Goal: Contribute content

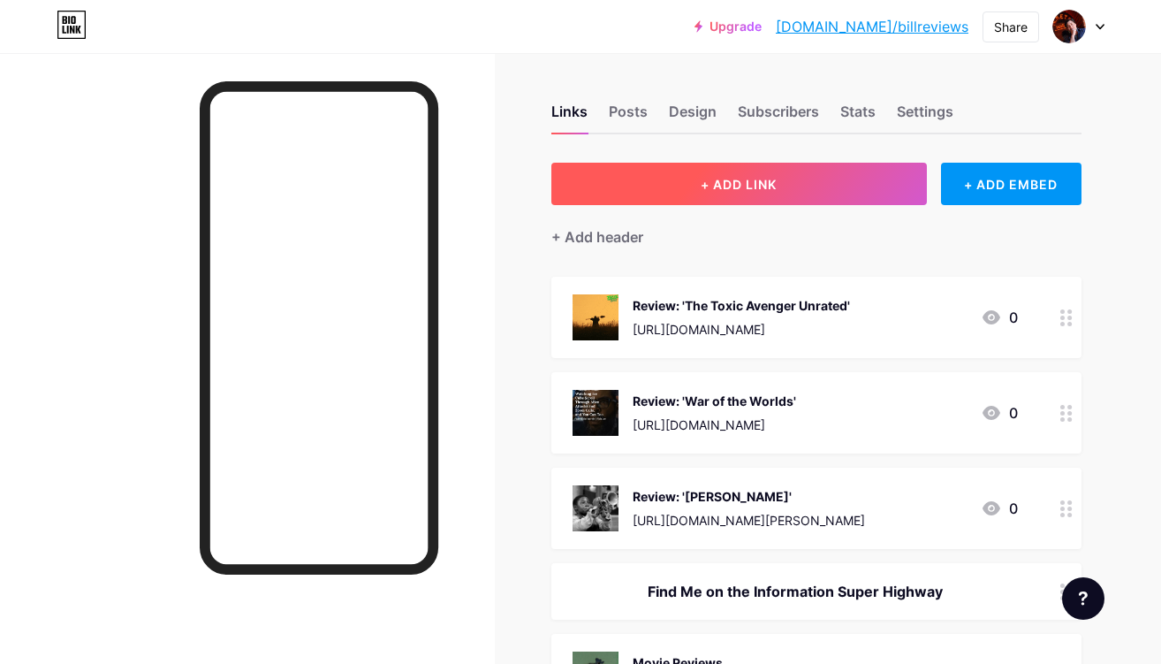
click at [867, 184] on button "+ ADD LINK" at bounding box center [738, 184] width 375 height 42
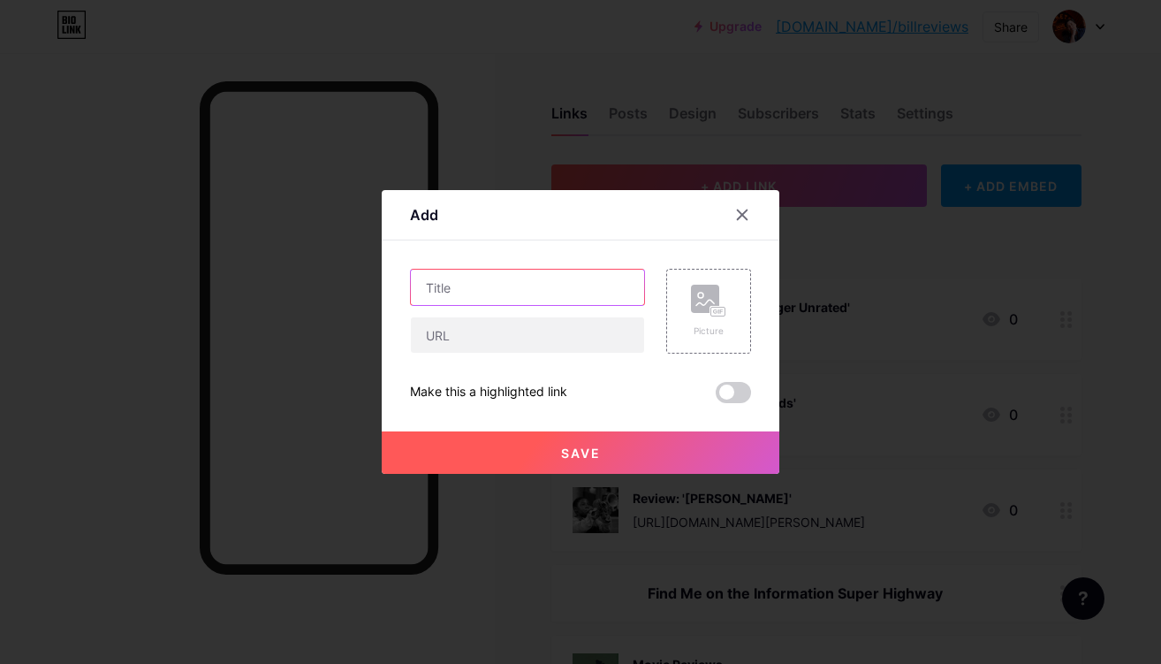
click at [595, 285] on input "text" at bounding box center [527, 286] width 233 height 35
type input "Review: 'MEGADOC'"
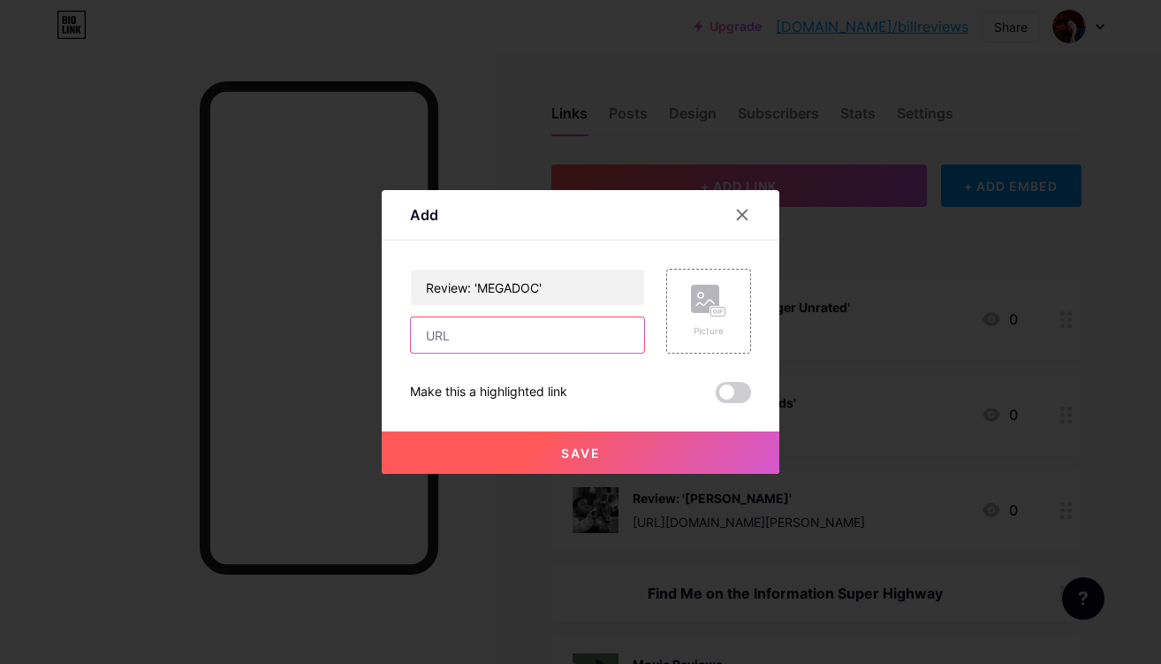
click at [519, 345] on input "text" at bounding box center [527, 334] width 233 height 35
paste input "[URL][DOMAIN_NAME]"
type input "[URL][DOMAIN_NAME]"
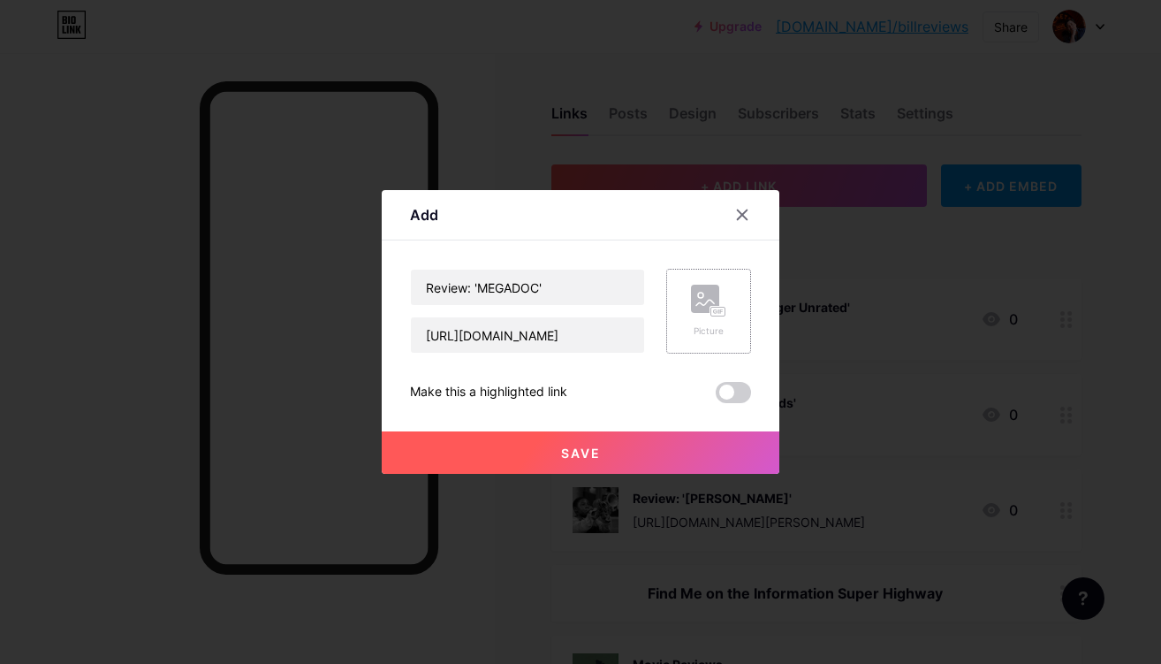
click at [707, 316] on icon at bounding box center [708, 300] width 35 height 33
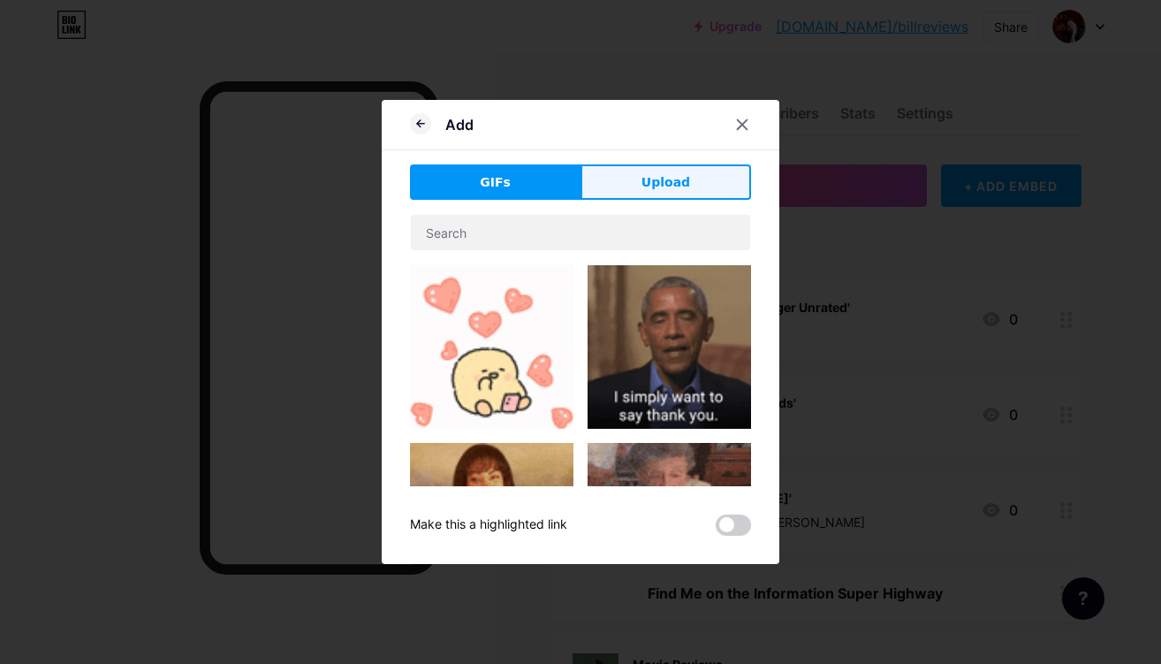
click at [672, 173] on span "Upload" at bounding box center [665, 182] width 49 height 19
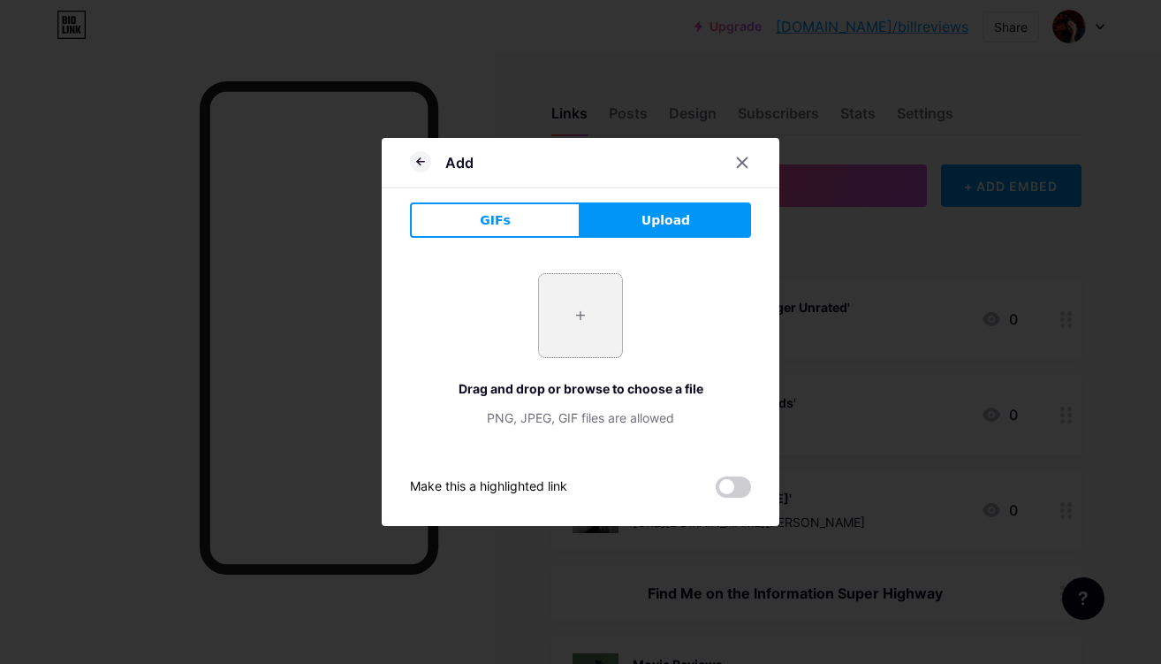
click at [600, 320] on input "file" at bounding box center [580, 315] width 83 height 83
type input "C:\fakepath\Megadoc_One_Sheet_HR.jpg"
click at [700, 223] on button "Upload" at bounding box center [665, 219] width 171 height 35
click at [577, 313] on span at bounding box center [580, 315] width 19 height 19
click at [482, 233] on button "GIFs" at bounding box center [495, 219] width 171 height 35
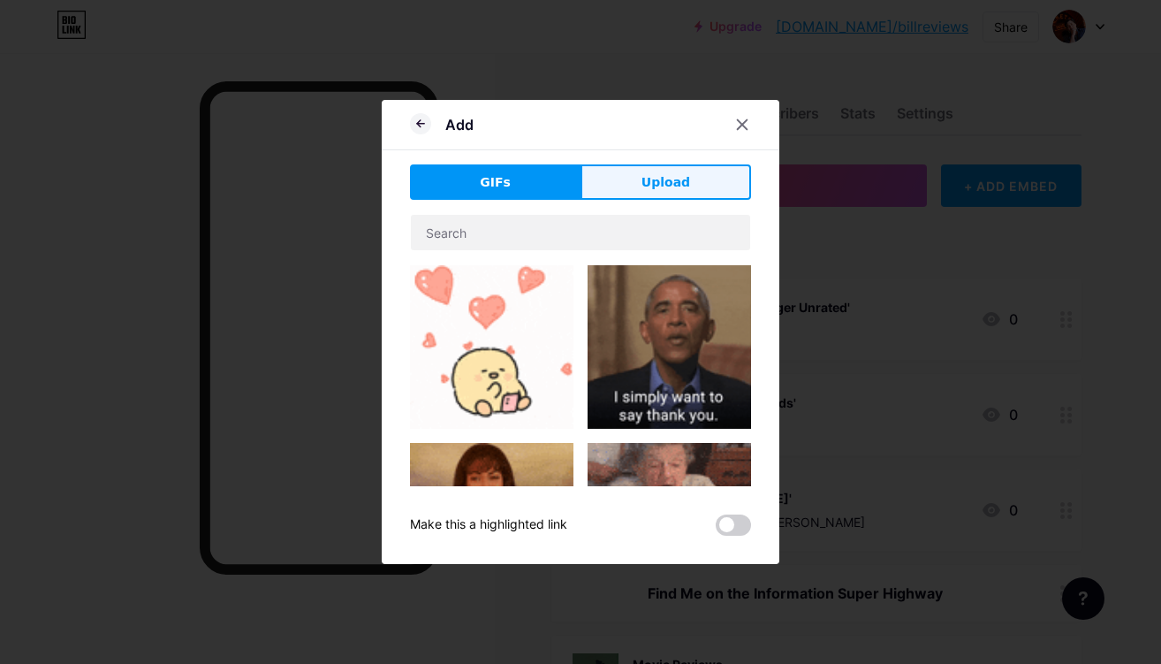
click at [635, 188] on button "Upload" at bounding box center [665, 181] width 171 height 35
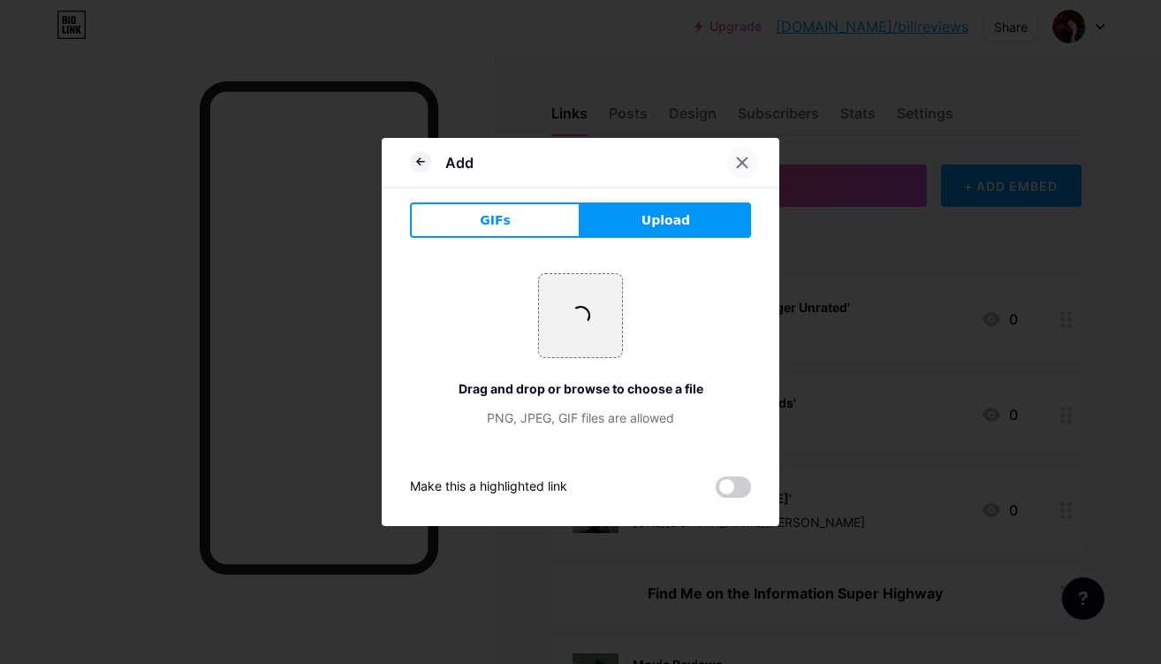
click at [734, 165] on div at bounding box center [742, 163] width 32 height 32
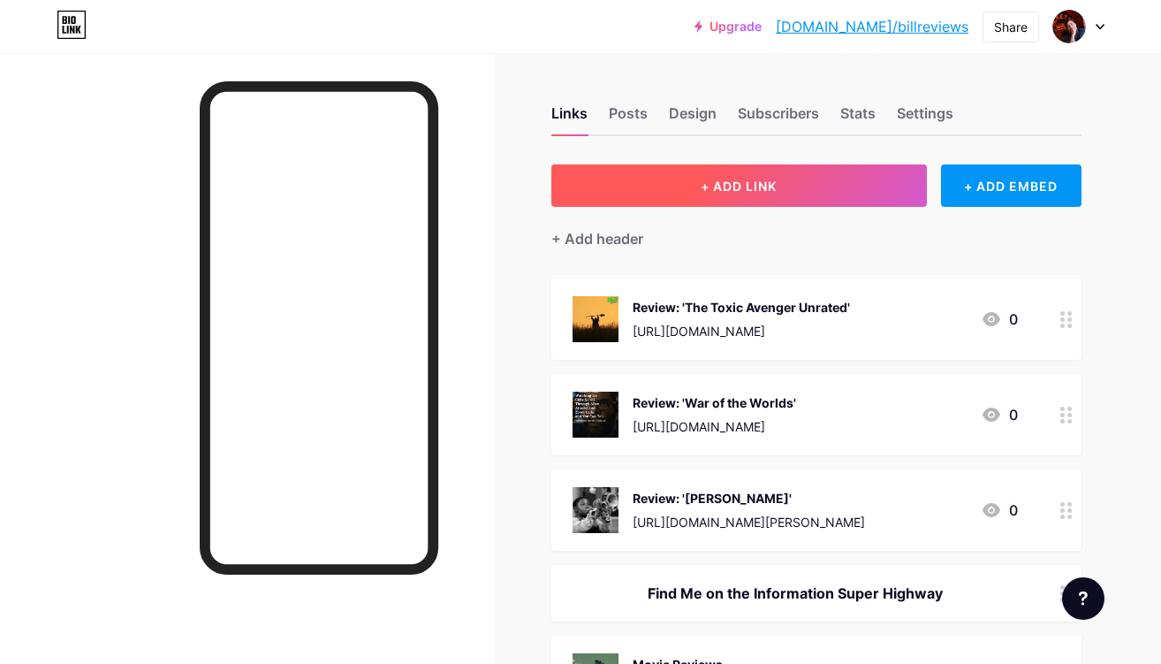
click at [778, 196] on button "+ ADD LINK" at bounding box center [738, 185] width 375 height 42
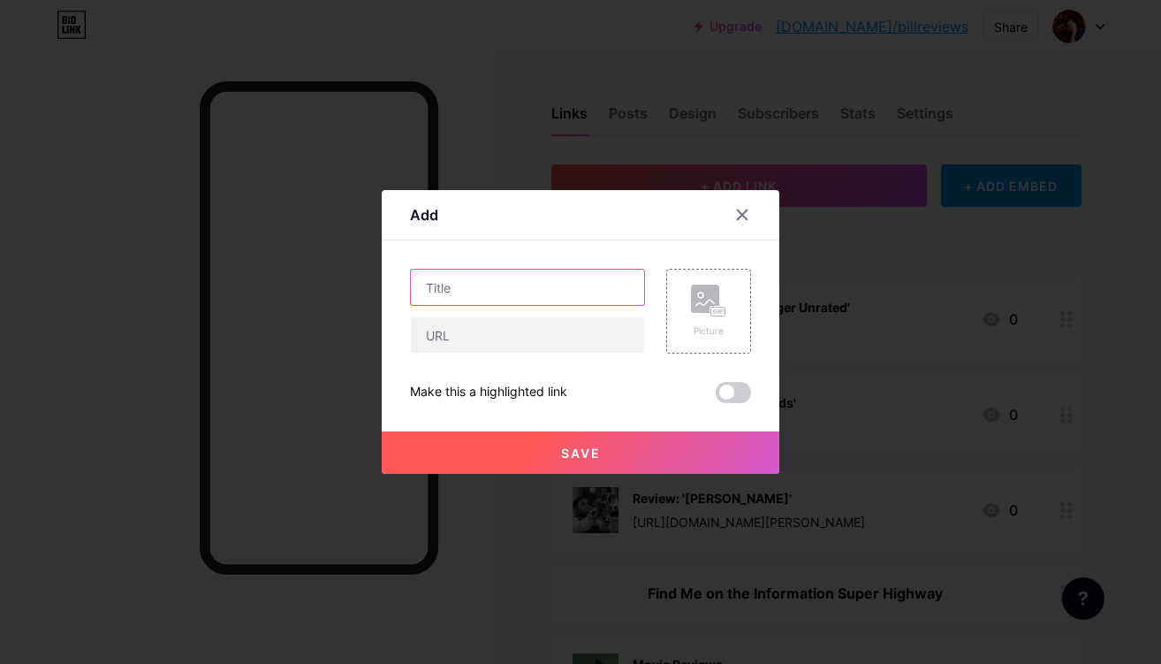
click at [566, 284] on input "text" at bounding box center [527, 286] width 233 height 35
type input "Review: 'MEGADOC'"
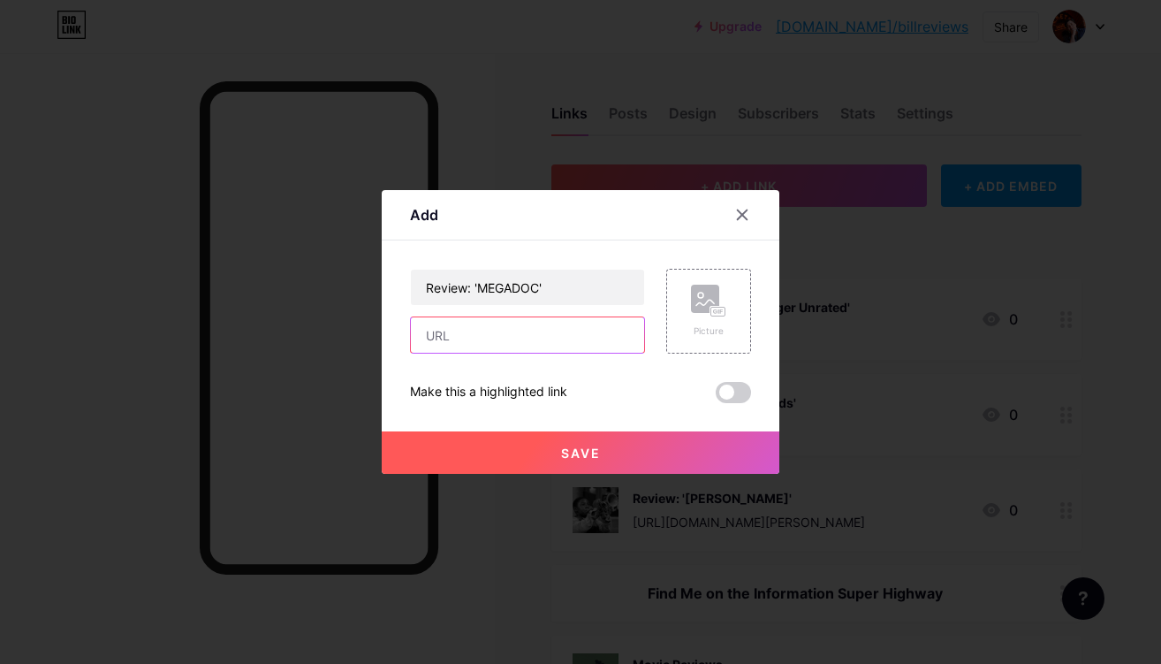
click at [560, 344] on input "text" at bounding box center [527, 334] width 233 height 35
paste input "[URL][DOMAIN_NAME]"
type input "[URL][DOMAIN_NAME]"
click at [708, 316] on icon at bounding box center [708, 300] width 35 height 33
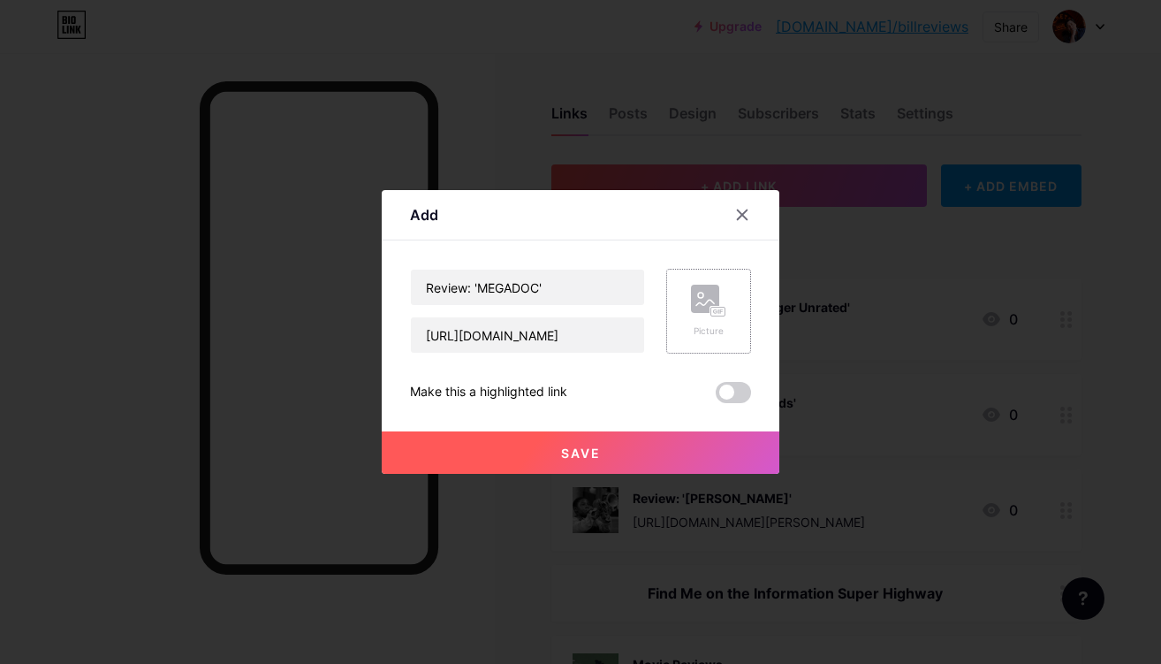
scroll to position [0, 0]
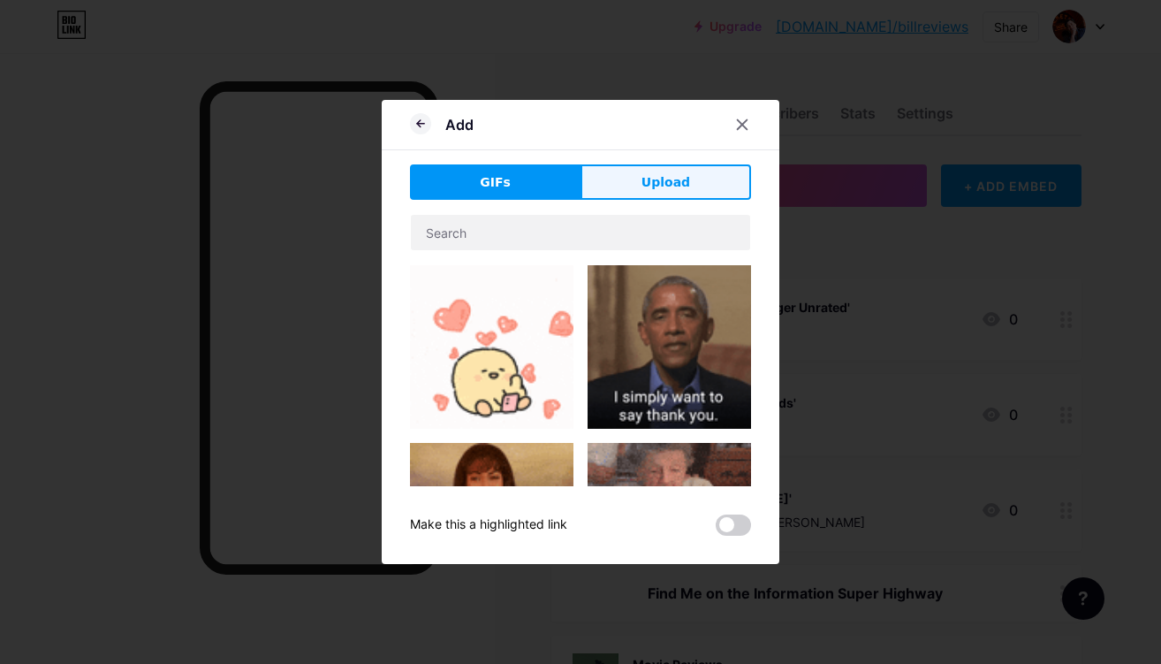
click at [675, 169] on button "Upload" at bounding box center [665, 181] width 171 height 35
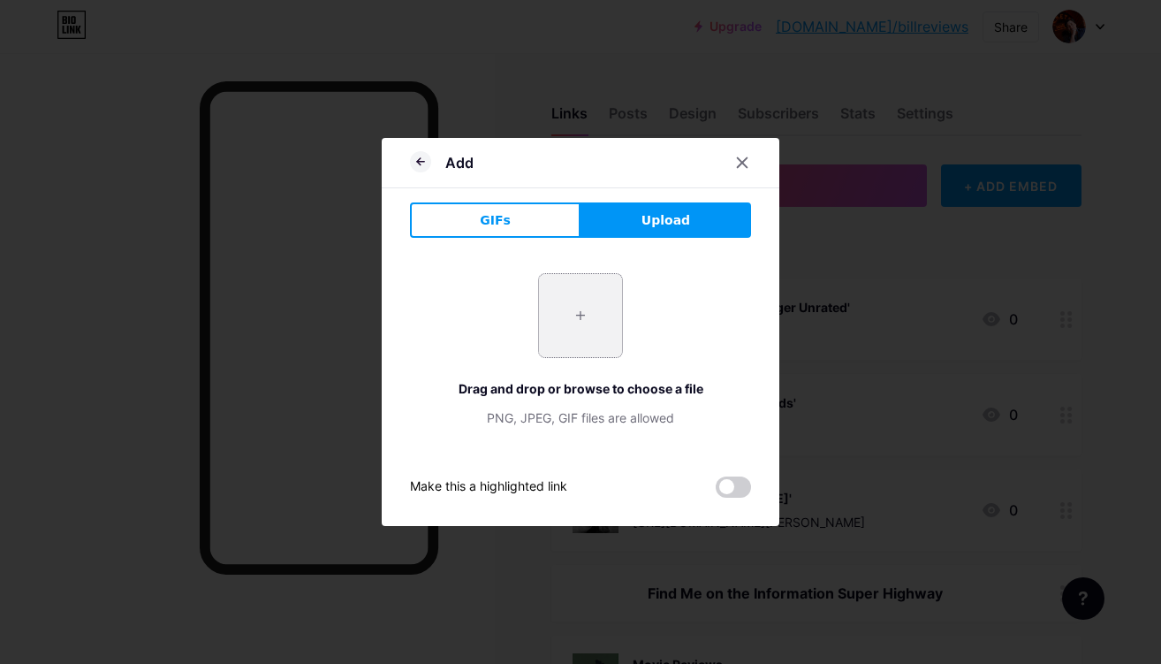
click at [589, 315] on input "file" at bounding box center [580, 315] width 83 height 83
type input "C:\fakepath\coppolamegadoc3-removebg-preview.png"
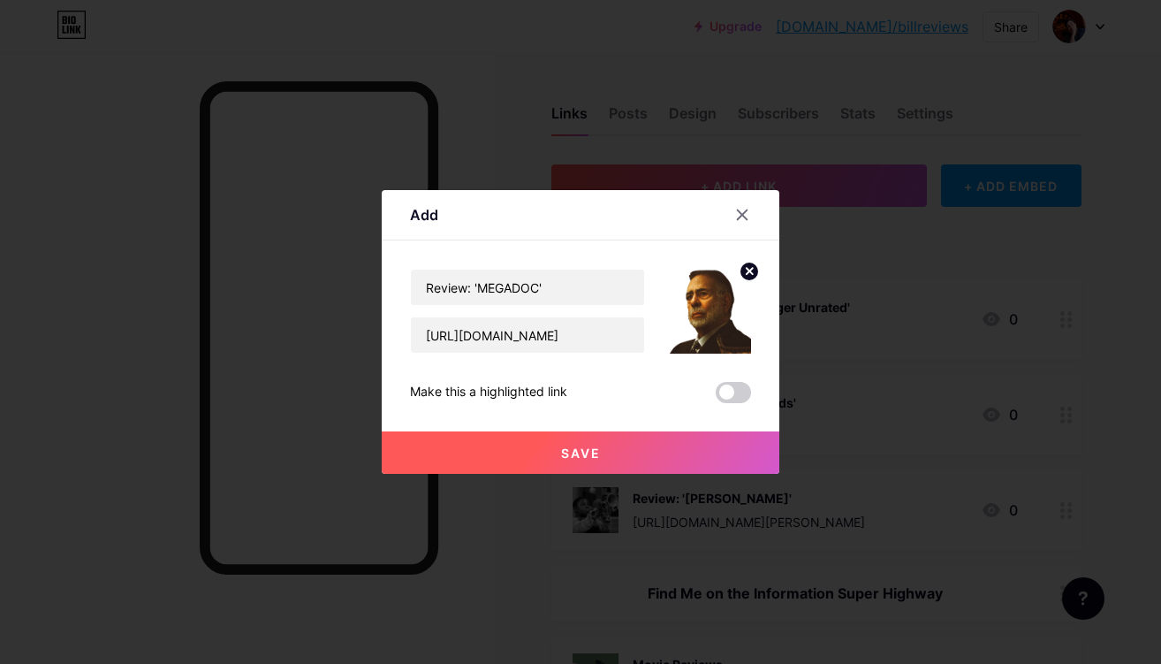
click at [677, 451] on button "Save" at bounding box center [581, 452] width 398 height 42
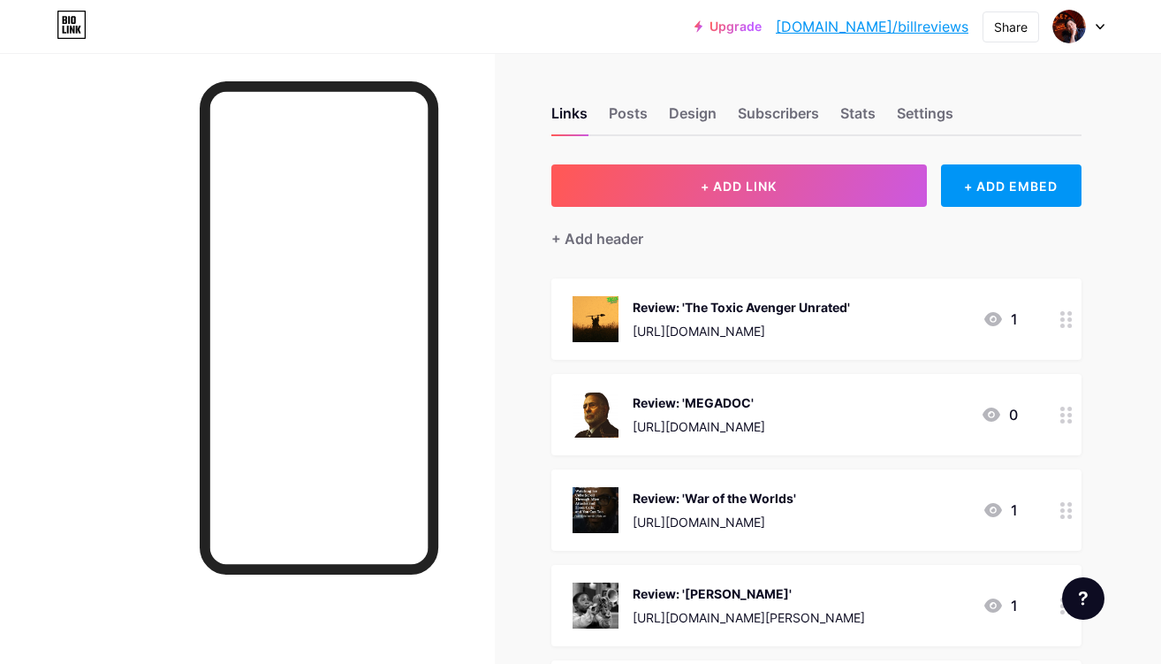
drag, startPoint x: 864, startPoint y: 407, endPoint x: 727, endPoint y: 412, distance: 137.0
click at [842, 323] on span "Review: 'The Toxic Avenger Unrated' [URL][DOMAIN_NAME] 1 Review: 'MEGADOC' [URL…" at bounding box center [816, 640] width 530 height 724
